Goal: Task Accomplishment & Management: Use online tool/utility

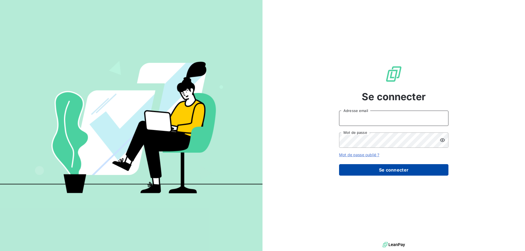
type input "[PERSON_NAME][EMAIL_ADDRESS][PERSON_NAME][DOMAIN_NAME]"
click at [396, 172] on button "Se connecter" at bounding box center [393, 169] width 109 height 11
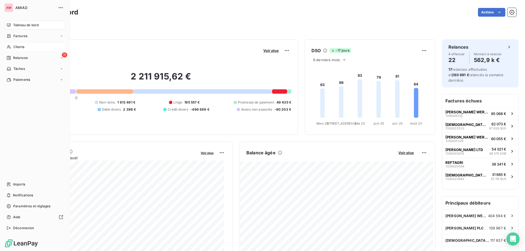
click at [17, 49] on span "Clients" at bounding box center [18, 47] width 11 height 5
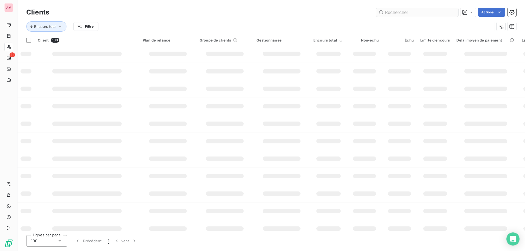
click at [421, 12] on input "text" at bounding box center [417, 12] width 82 height 9
type input "brl"
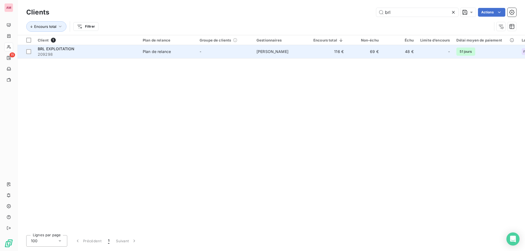
click at [72, 48] on span "BRL EXPLOITATION" at bounding box center [56, 48] width 37 height 5
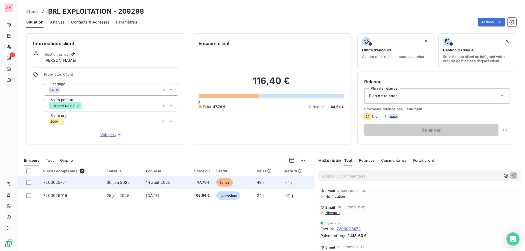
click at [254, 179] on td "49 j" at bounding box center [267, 182] width 28 height 13
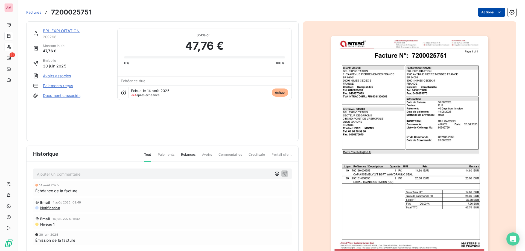
click at [478, 12] on html "AM 11 Factures 7200025751 Actions BRL EXPLOITATION 209298 Montant initial 47,76…" at bounding box center [262, 125] width 525 height 251
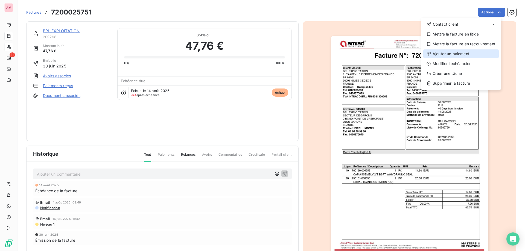
click at [459, 56] on div "Ajouter un paiement" at bounding box center [460, 53] width 75 height 9
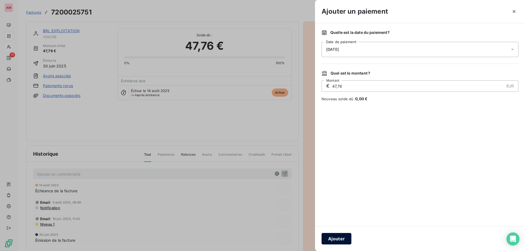
click at [340, 242] on button "Ajouter" at bounding box center [336, 238] width 30 height 11
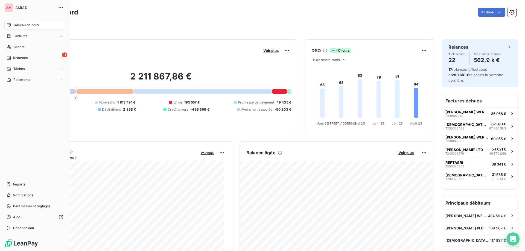
click at [18, 42] on nav "Tableau de bord Factures Clients 11 Relances Tâches Paiements" at bounding box center [34, 52] width 61 height 63
click at [13, 46] on div "Clients" at bounding box center [34, 47] width 61 height 9
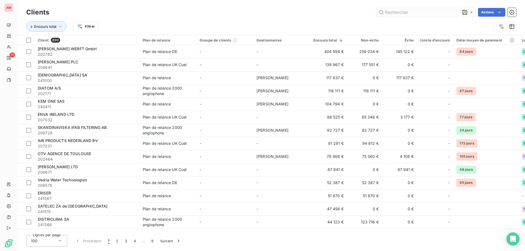
click at [400, 14] on input "text" at bounding box center [417, 12] width 82 height 9
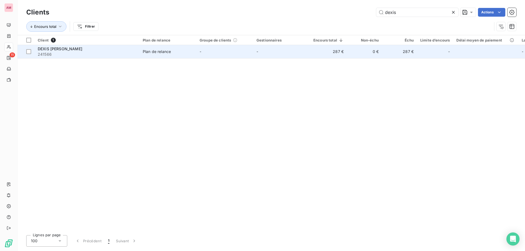
type input "dexis"
click at [95, 50] on div "DEXIS NOYER SAFIA" at bounding box center [87, 48] width 98 height 5
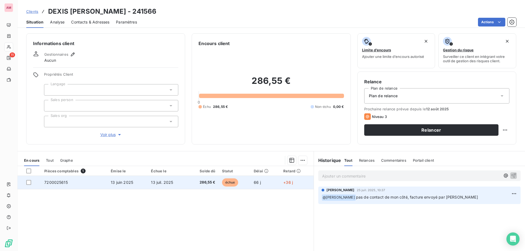
click at [238, 182] on td "échue" at bounding box center [235, 182] width 32 height 13
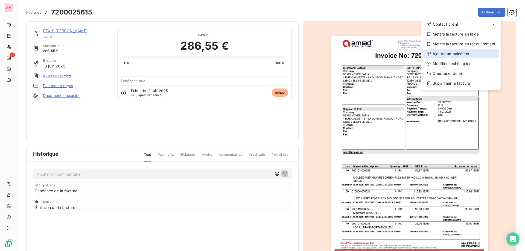
click at [459, 53] on div "Ajouter un paiement" at bounding box center [460, 53] width 75 height 9
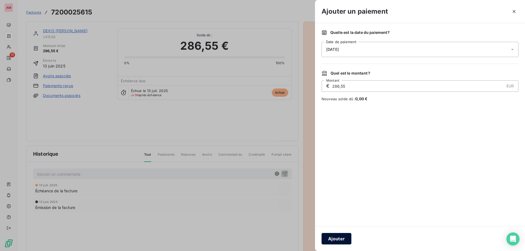
click at [340, 240] on button "Ajouter" at bounding box center [336, 238] width 30 height 11
